Goal: Communication & Community: Participate in discussion

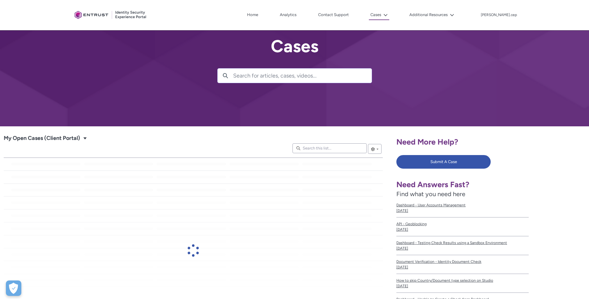
scroll to position [14, 0]
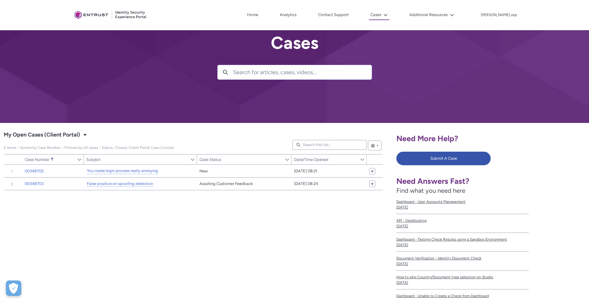
click at [102, 217] on div "Item Number Sort Case Number Sorted Ascending Show Case Number Column Actions S…" at bounding box center [193, 252] width 379 height 175
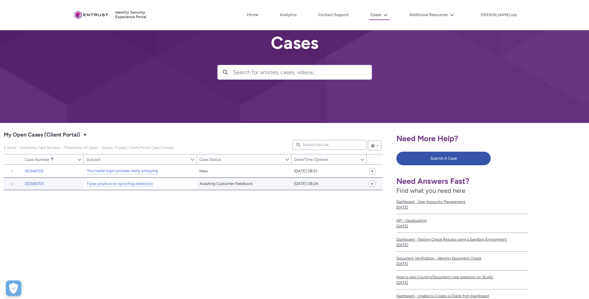
click at [123, 180] on div "False positive on spoofing detection" at bounding box center [119, 184] width 67 height 8
click at [122, 184] on link "False positive on spoofing detection" at bounding box center [120, 184] width 66 height 6
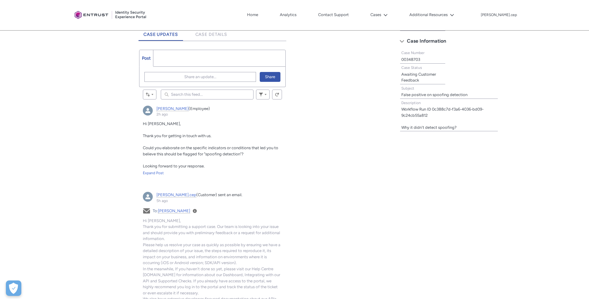
scroll to position [81, 0]
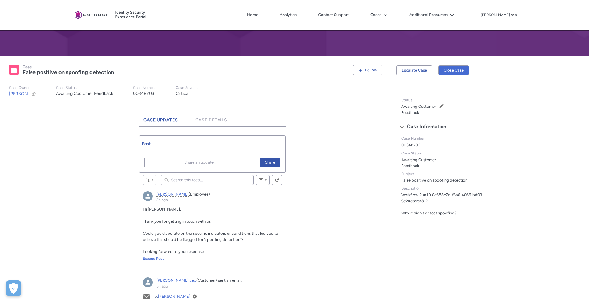
click at [191, 140] on ul "Post More" at bounding box center [212, 143] width 146 height 17
click at [145, 144] on span "Post" at bounding box center [146, 143] width 9 height 5
click at [167, 162] on button "Share an update..." at bounding box center [200, 163] width 112 height 10
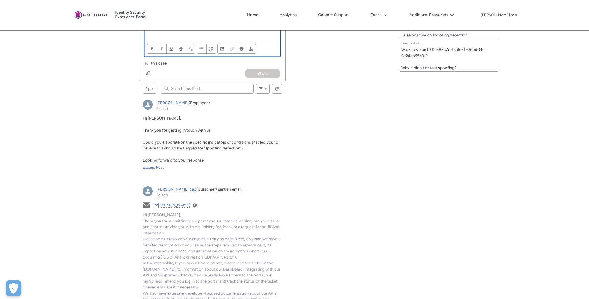
scroll to position [187, 0]
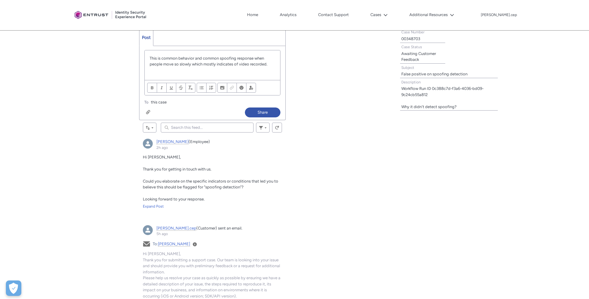
click at [79, 129] on div "Tabs Case Updates Case Details Post More Share an update... Share Review the er…" at bounding box center [196, 224] width 385 height 443
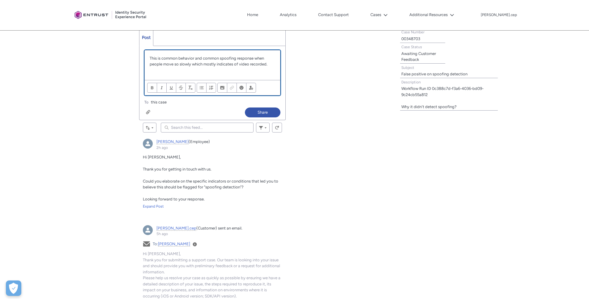
click at [280, 70] on div "This is common behavior and common spoofing response when people move so slowly…" at bounding box center [212, 65] width 135 height 30
click at [243, 63] on p "This is common behavior and common spoofing response when people move so slowly…" at bounding box center [212, 61] width 125 height 12
click at [254, 64] on p "This is common behavior and common spoofing response when people move so slowly…" at bounding box center [212, 61] width 125 height 12
click at [266, 64] on p "This is common behavior and common spoofing response when people move so slowly…" at bounding box center [212, 61] width 125 height 12
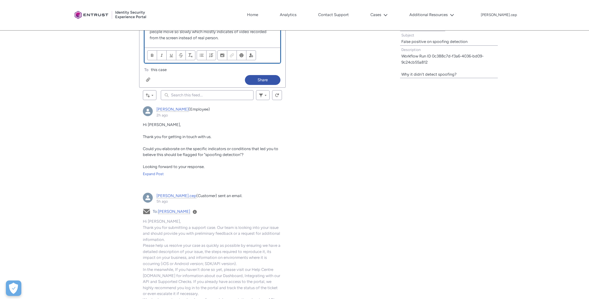
scroll to position [110, 0]
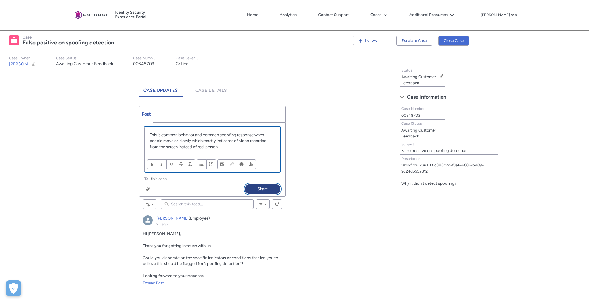
click at [267, 188] on button "Share" at bounding box center [263, 189] width 36 height 10
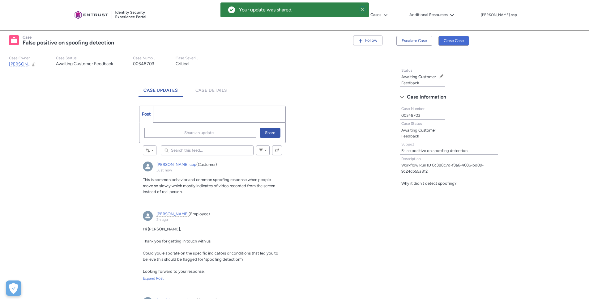
click at [361, 10] on icon at bounding box center [362, 9] width 4 height 4
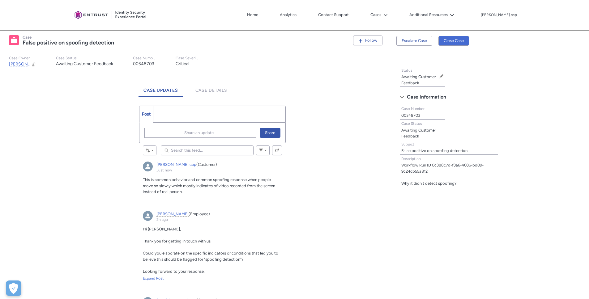
click at [322, 69] on slot "Case Owner [PERSON_NAME] Open [PERSON_NAME] Preview Open [PERSON_NAME] Preview …" at bounding box center [196, 61] width 384 height 21
